Goal: Check status: Check status

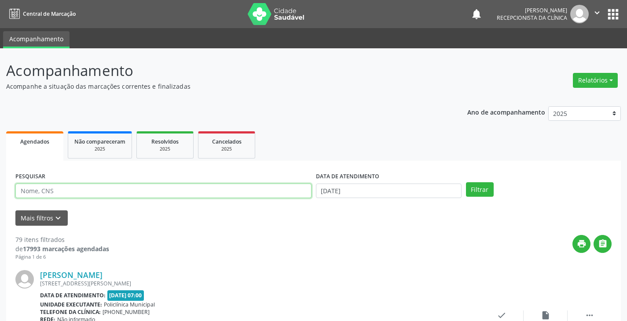
click at [201, 194] on input "text" at bounding box center [163, 191] width 296 height 15
click at [466, 182] on button "Filtrar" at bounding box center [480, 189] width 28 height 15
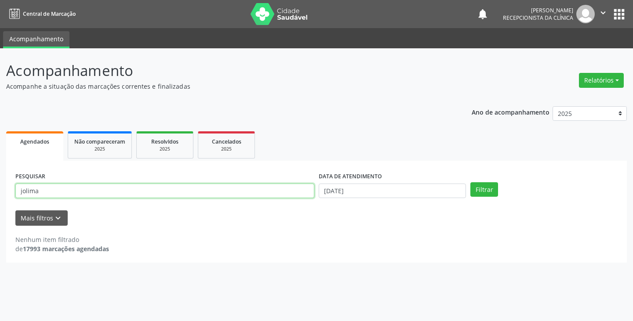
click at [149, 193] on input "jolima" at bounding box center [164, 191] width 299 height 15
click at [470, 182] on button "Filtrar" at bounding box center [484, 189] width 28 height 15
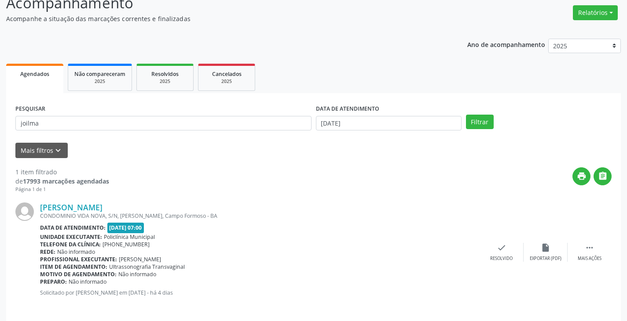
scroll to position [74, 0]
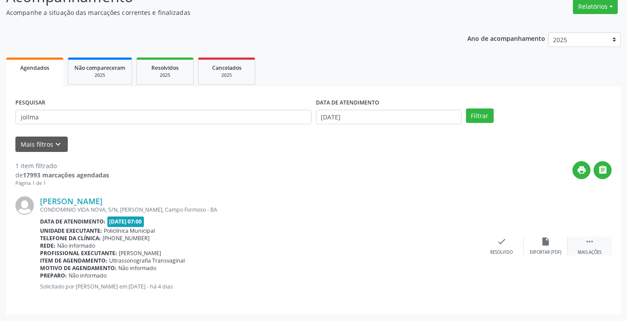
click at [595, 247] on div " Mais ações" at bounding box center [589, 246] width 44 height 19
click at [455, 245] on icon "print" at bounding box center [457, 242] width 10 height 10
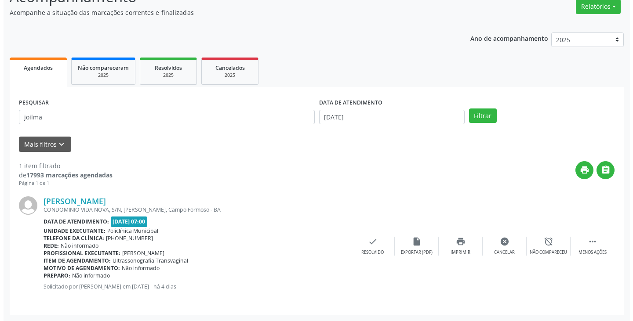
scroll to position [0, 0]
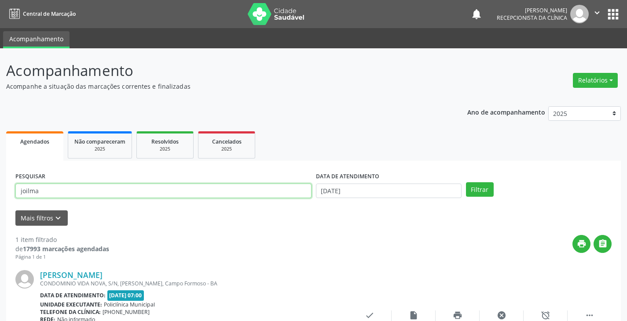
drag, startPoint x: 213, startPoint y: 190, endPoint x: 218, endPoint y: 189, distance: 4.9
click at [218, 189] on input "joilma" at bounding box center [163, 191] width 296 height 15
type input "j"
click at [466, 182] on button "Filtrar" at bounding box center [480, 189] width 28 height 15
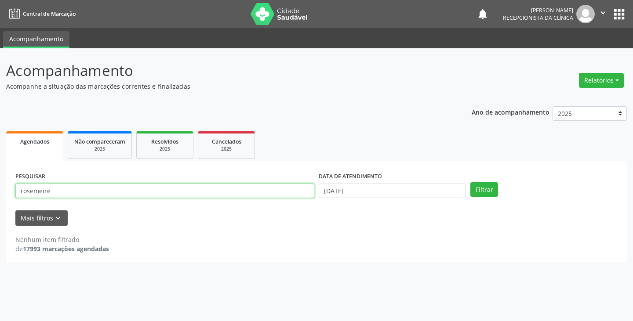
click at [179, 190] on input "rosemeire" at bounding box center [164, 191] width 299 height 15
type input "r"
type input "rose meire"
click at [470, 182] on button "Filtrar" at bounding box center [484, 189] width 28 height 15
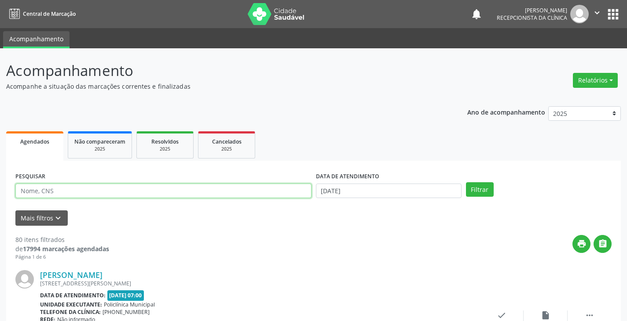
click at [208, 191] on input "text" at bounding box center [163, 191] width 296 height 15
click at [245, 191] on input "text" at bounding box center [163, 191] width 296 height 15
type input "[PERSON_NAME]"
click at [466, 182] on button "Filtrar" at bounding box center [480, 189] width 28 height 15
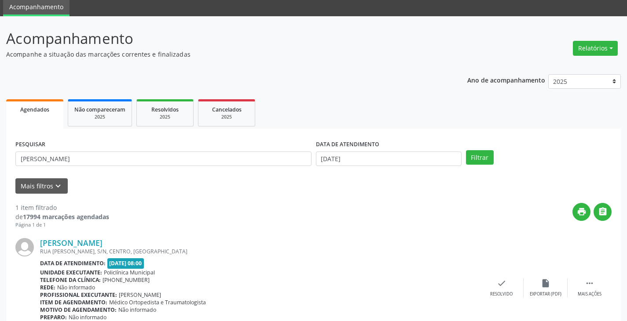
scroll to position [74, 0]
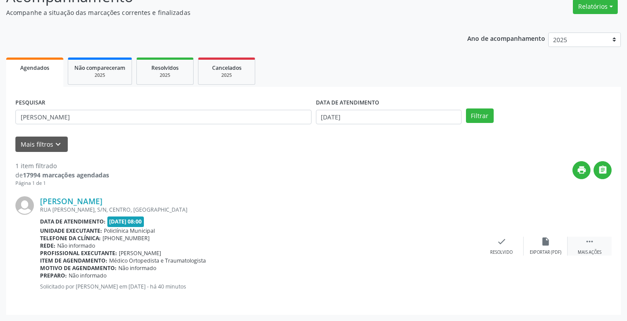
click at [590, 247] on icon "" at bounding box center [589, 242] width 10 height 10
click at [459, 243] on icon "print" at bounding box center [457, 242] width 10 height 10
